Goal: Task Accomplishment & Management: Complete application form

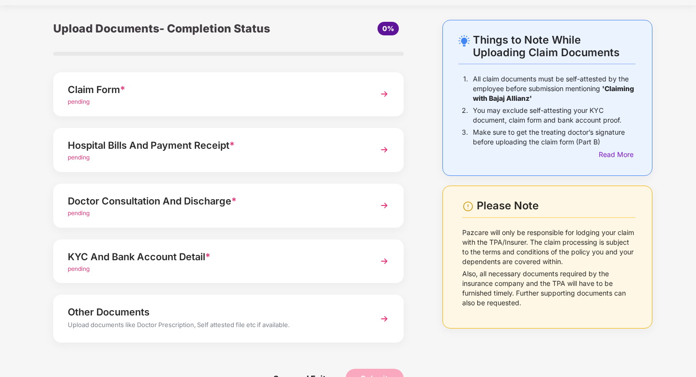
scroll to position [27, 0]
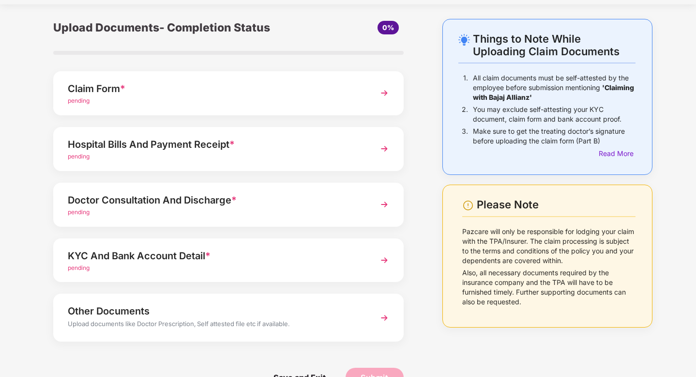
click at [382, 203] on img at bounding box center [384, 204] width 17 height 17
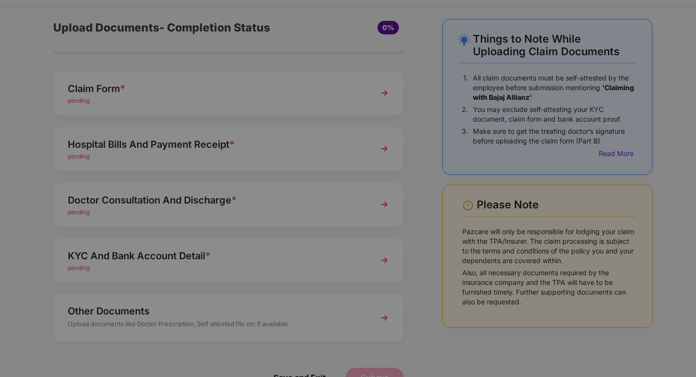
scroll to position [0, 0]
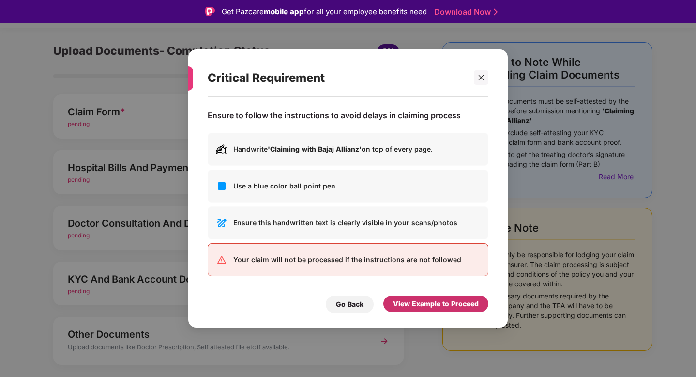
click at [454, 306] on div "View Example to Proceed" at bounding box center [436, 303] width 86 height 11
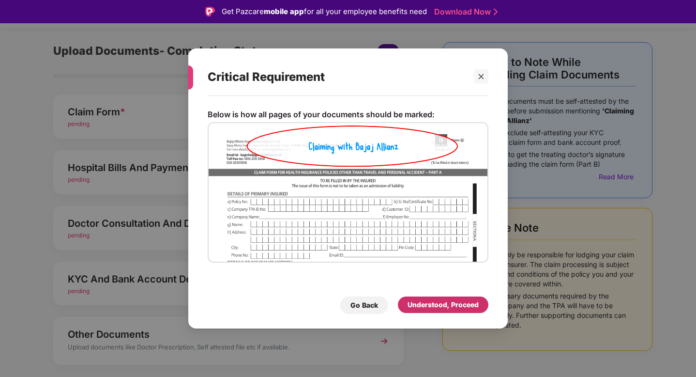
click at [442, 303] on div "Understood, Proceed" at bounding box center [443, 304] width 71 height 11
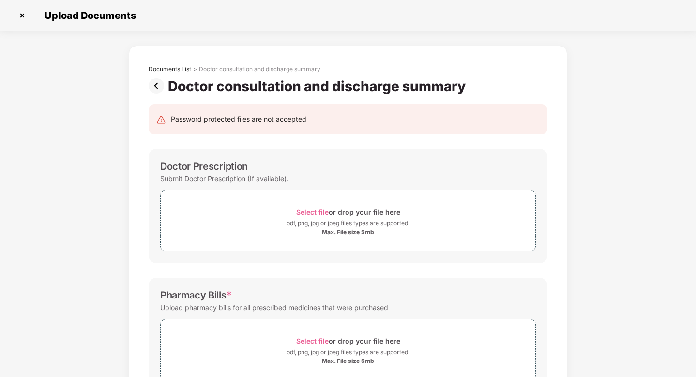
click at [24, 16] on img at bounding box center [22, 15] width 15 height 15
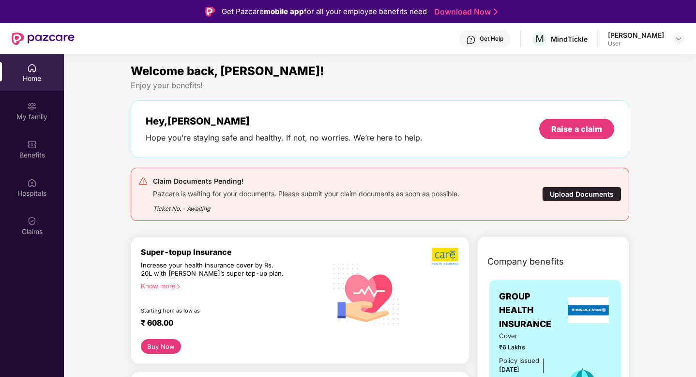
click at [568, 195] on div "Upload Documents" at bounding box center [581, 193] width 79 height 15
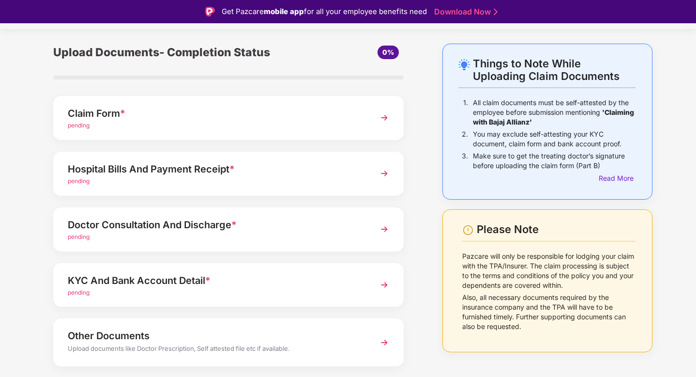
scroll to position [26, 0]
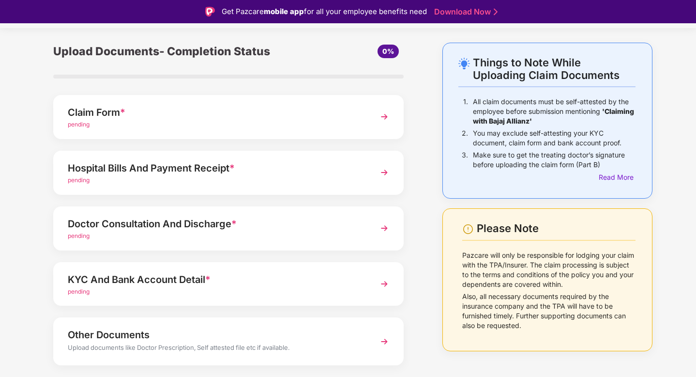
click at [385, 119] on img at bounding box center [384, 116] width 17 height 17
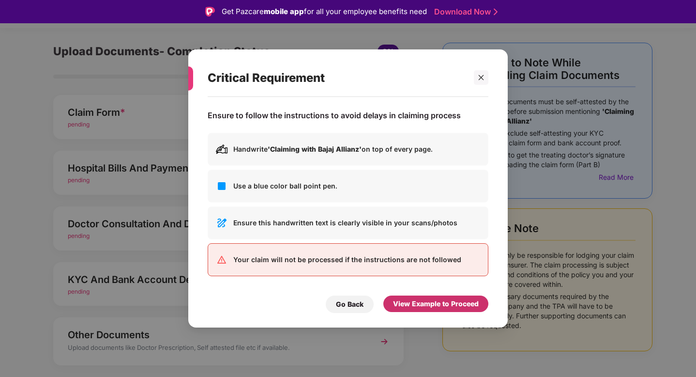
click at [442, 305] on div "View Example to Proceed" at bounding box center [436, 303] width 86 height 11
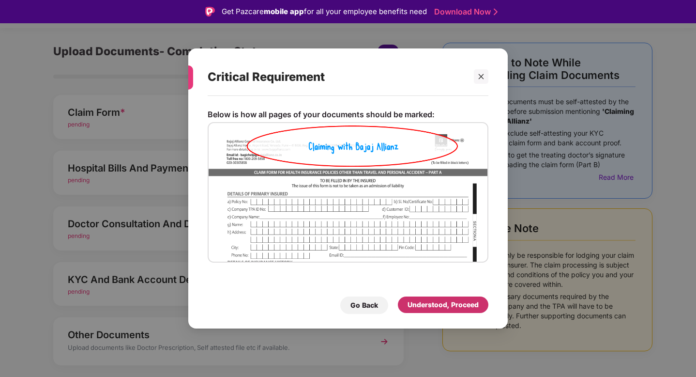
click at [434, 305] on div "Understood, Proceed" at bounding box center [443, 304] width 71 height 11
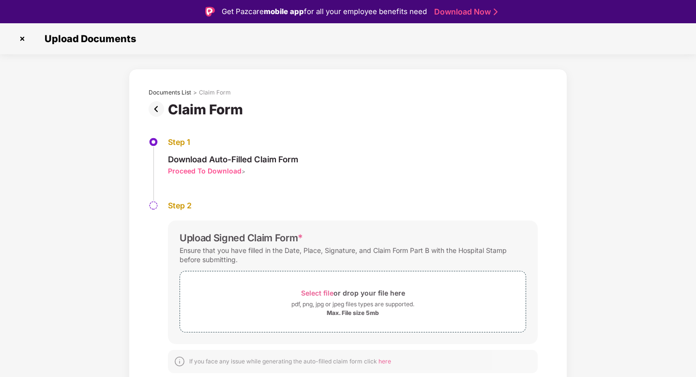
scroll to position [23, 0]
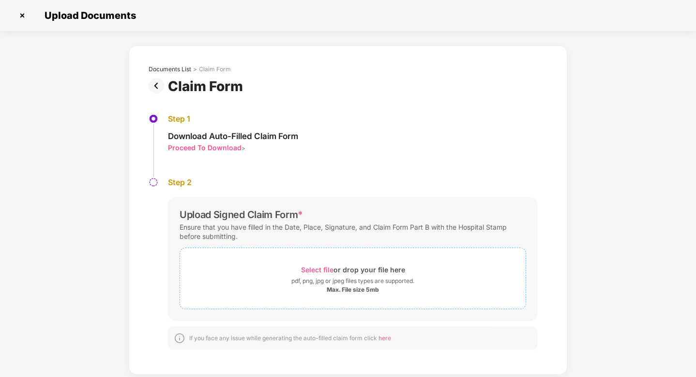
click at [336, 285] on div "pdf, png, jpg or jpeg files types are supported." at bounding box center [352, 281] width 123 height 10
click at [331, 266] on span "Select file" at bounding box center [317, 269] width 32 height 8
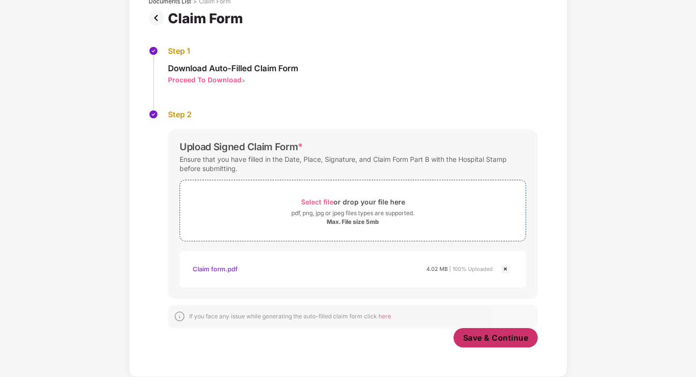
click at [500, 339] on span "Save & Continue" at bounding box center [495, 337] width 65 height 11
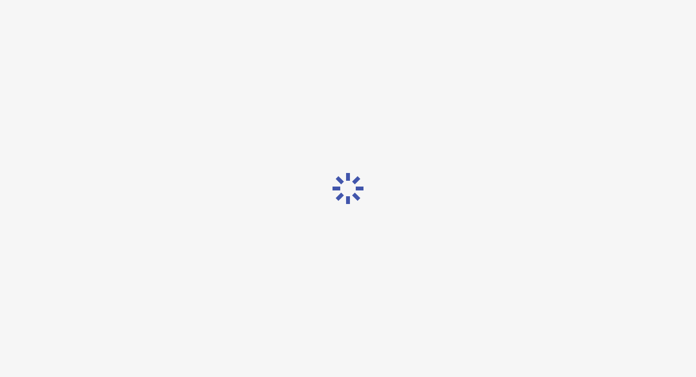
scroll to position [0, 0]
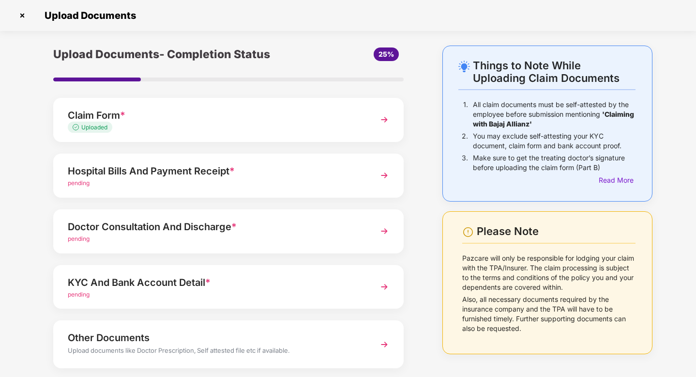
click at [382, 232] on img at bounding box center [384, 230] width 17 height 17
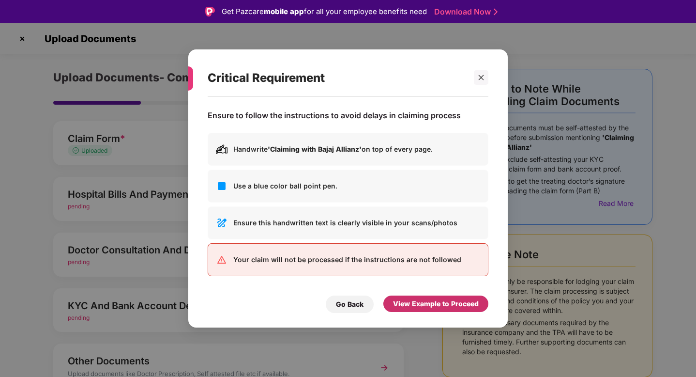
click at [417, 304] on div "View Example to Proceed" at bounding box center [436, 303] width 86 height 11
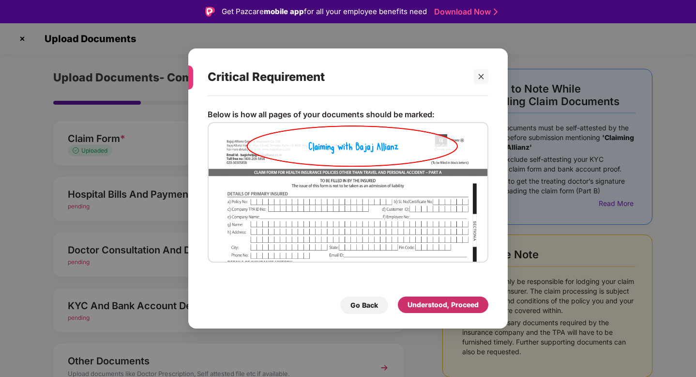
click at [428, 301] on div "Understood, Proceed" at bounding box center [443, 304] width 71 height 11
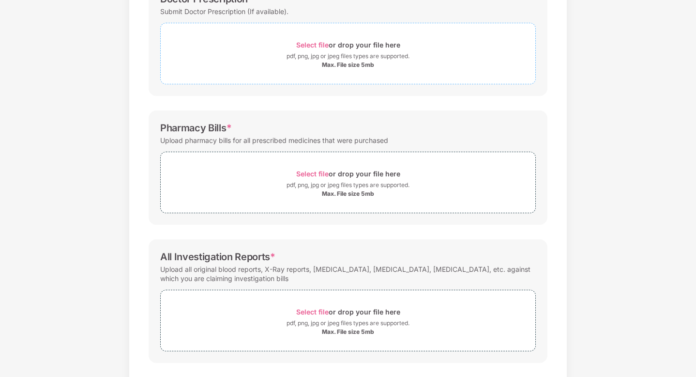
scroll to position [212, 0]
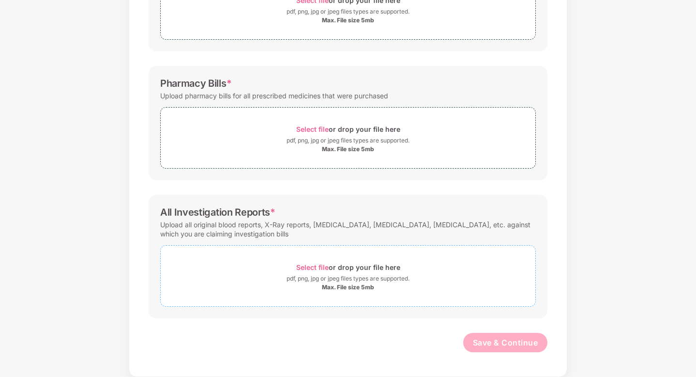
click at [344, 286] on div "Max. File size 5mb" at bounding box center [348, 287] width 52 height 8
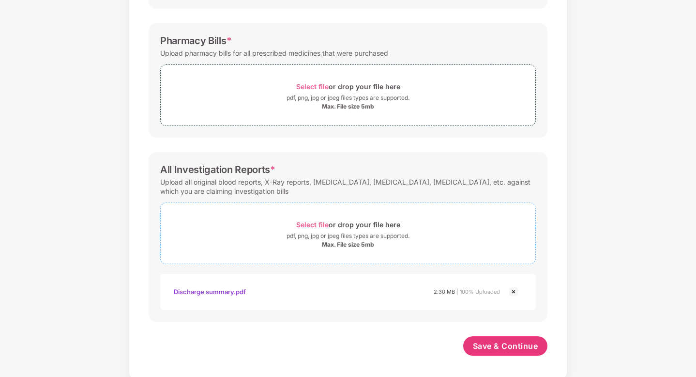
scroll to position [258, 0]
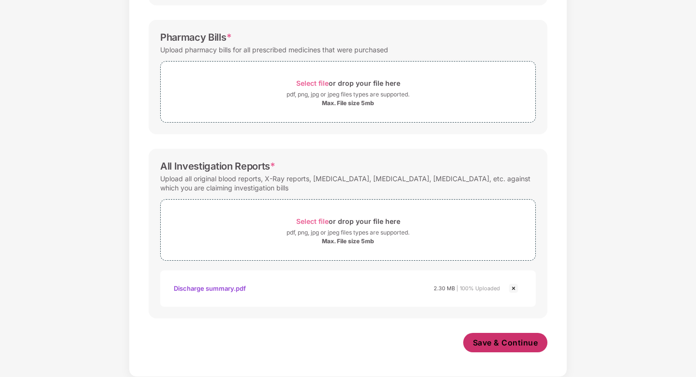
click at [503, 347] on span "Save & Continue" at bounding box center [505, 342] width 65 height 11
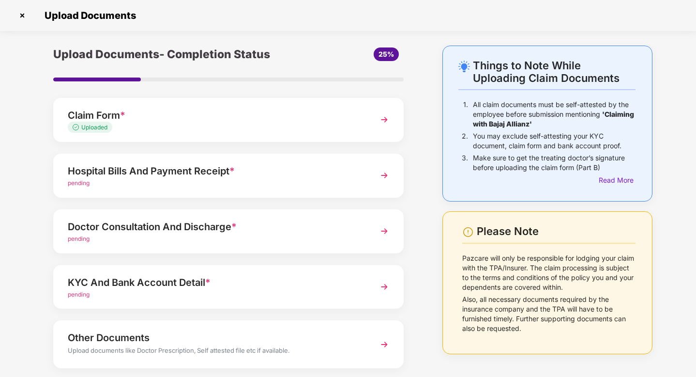
click at [384, 173] on img at bounding box center [384, 175] width 17 height 17
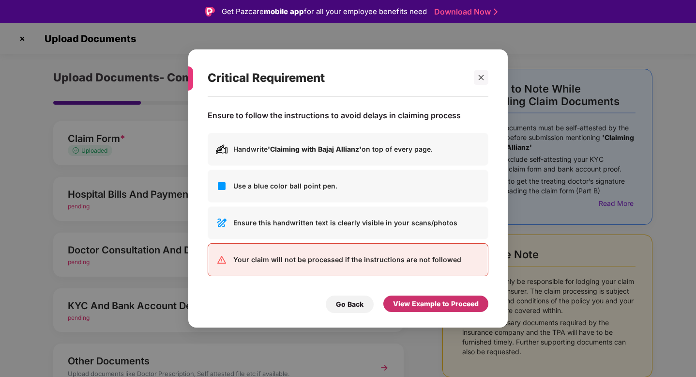
click at [425, 304] on div "View Example to Proceed" at bounding box center [436, 303] width 86 height 11
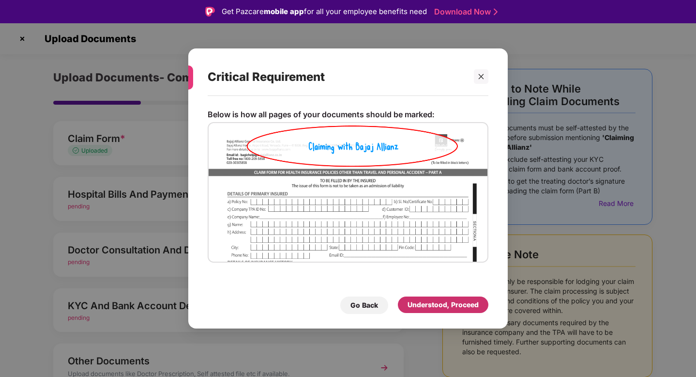
click at [453, 305] on div "Understood, Proceed" at bounding box center [443, 304] width 71 height 11
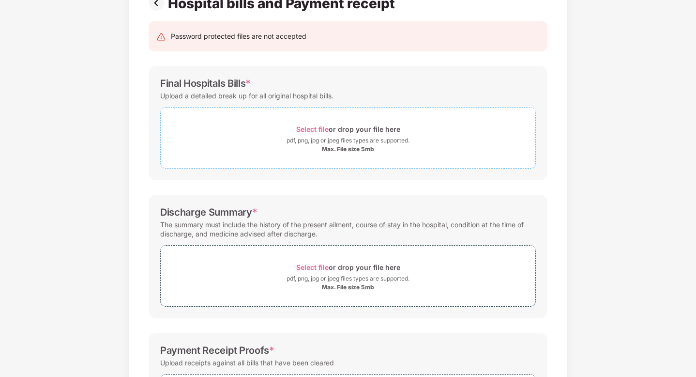
scroll to position [141, 0]
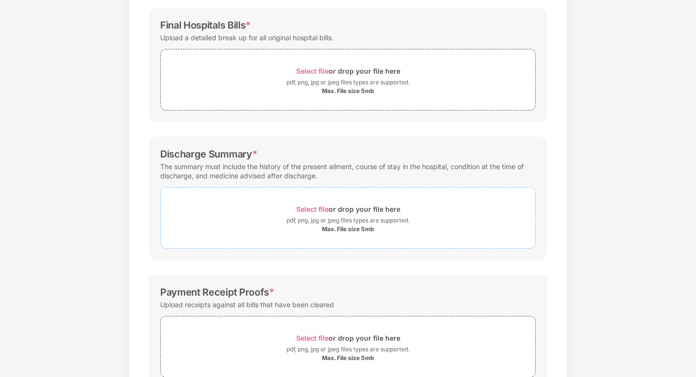
click at [345, 226] on div "Max. File size 5mb" at bounding box center [348, 229] width 52 height 8
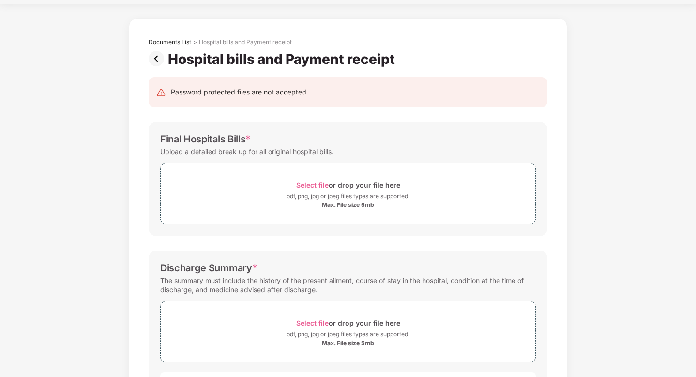
scroll to position [26, 0]
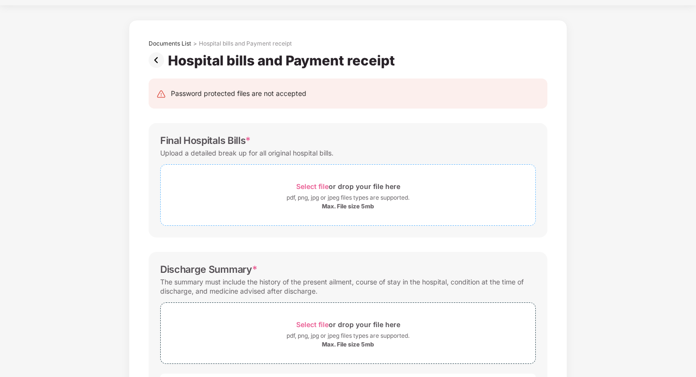
click at [319, 201] on div "pdf, png, jpg or jpeg files types are supported." at bounding box center [348, 198] width 123 height 10
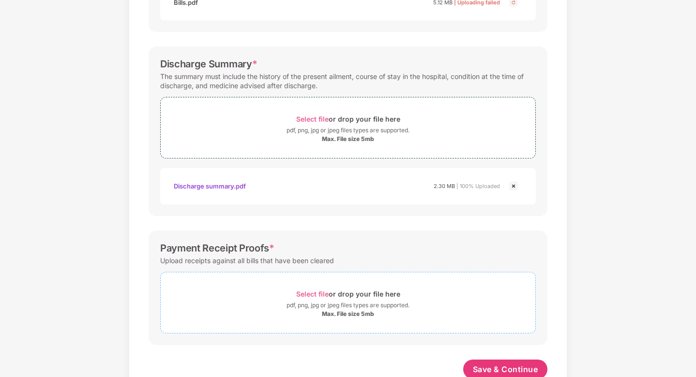
scroll to position [303, 0]
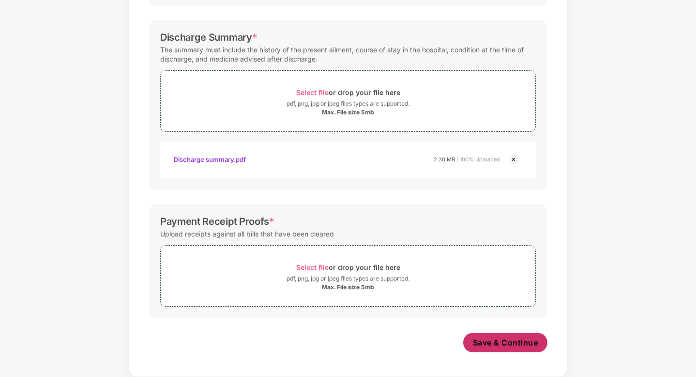
click at [511, 341] on span "Save & Continue" at bounding box center [505, 342] width 65 height 11
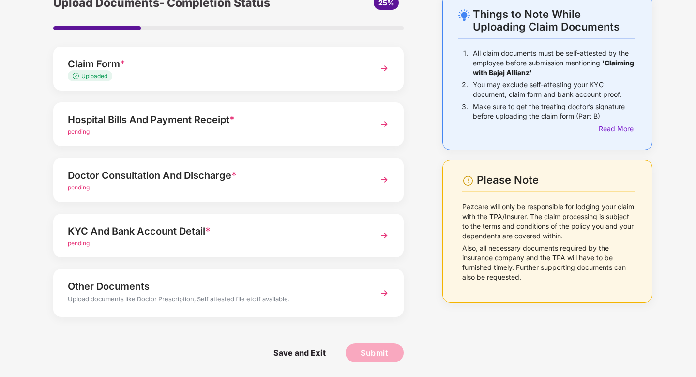
scroll to position [31, 0]
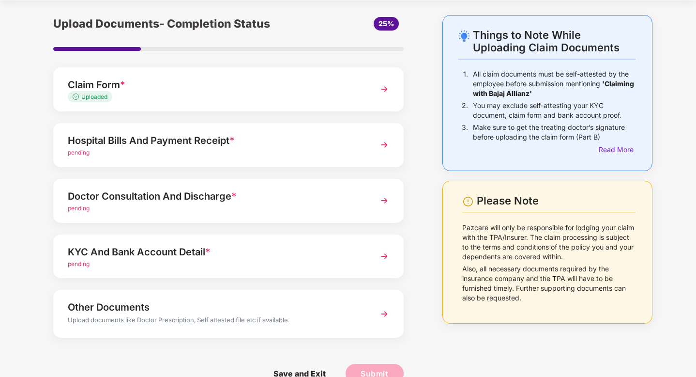
click at [384, 202] on img at bounding box center [384, 200] width 17 height 17
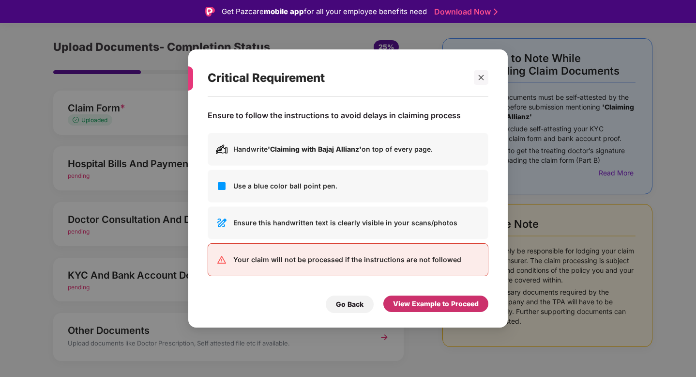
click at [430, 307] on div "View Example to Proceed" at bounding box center [436, 303] width 86 height 11
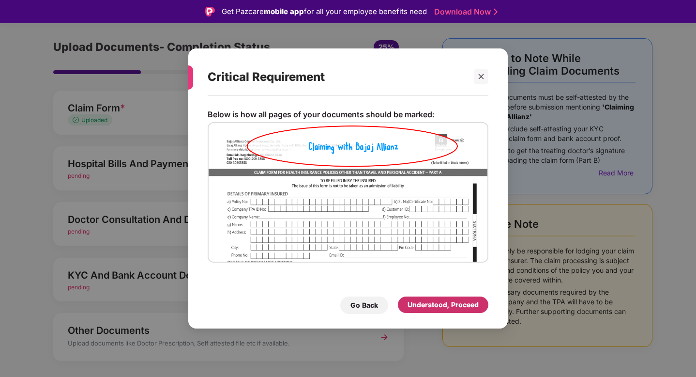
click at [427, 301] on div "Understood, Proceed" at bounding box center [443, 304] width 71 height 11
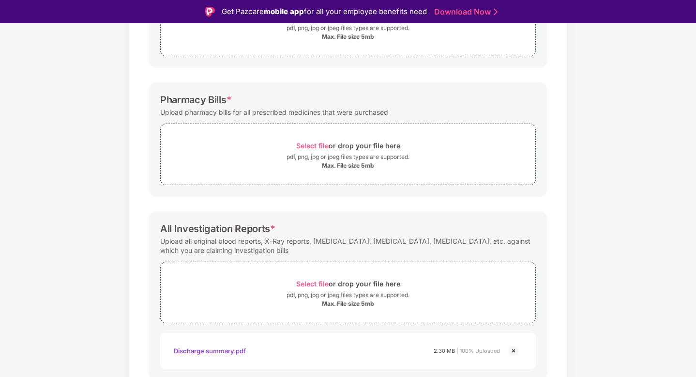
scroll to position [245, 0]
